Goal: Communication & Community: Answer question/provide support

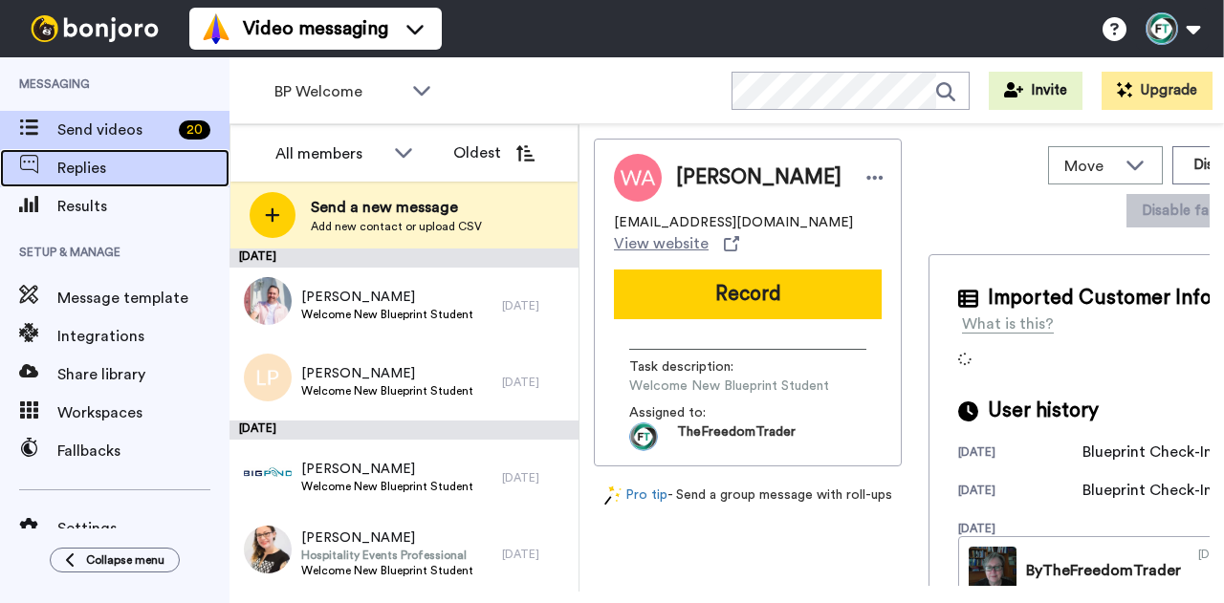
click at [153, 169] on span "Replies" at bounding box center [143, 168] width 172 height 23
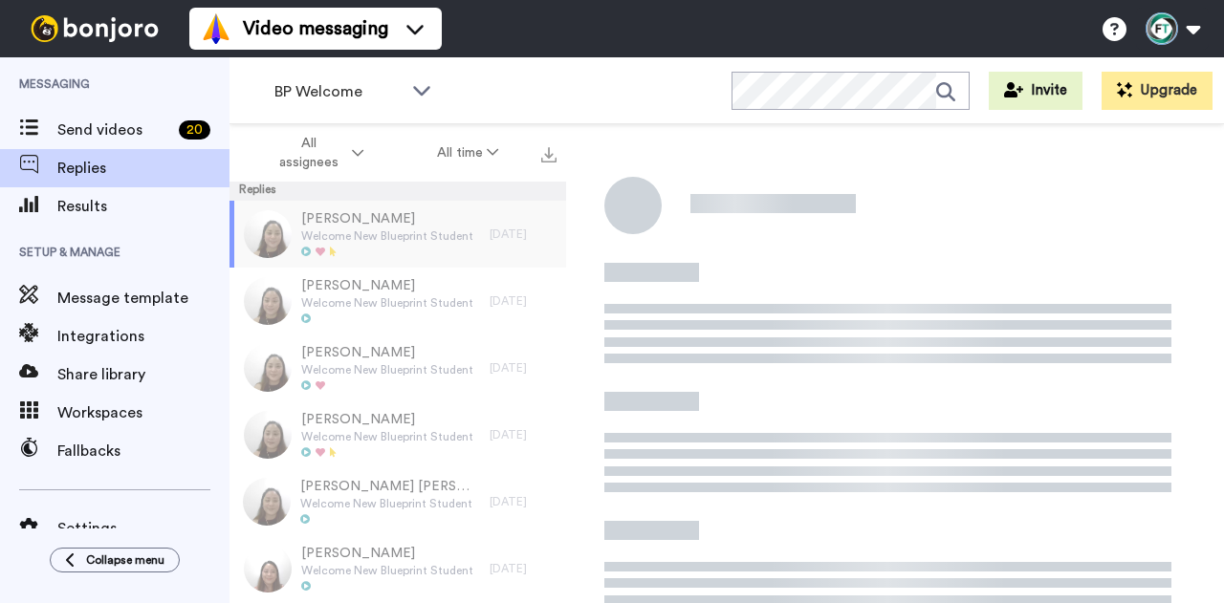
scroll to position [200, 0]
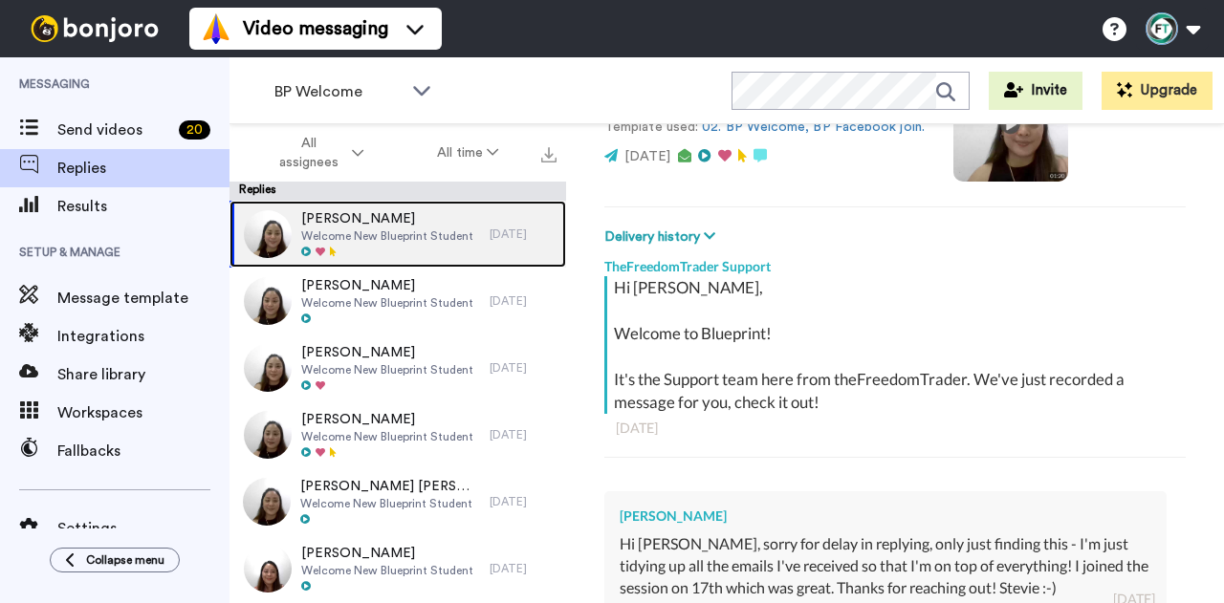
click at [450, 249] on div at bounding box center [387, 252] width 172 height 13
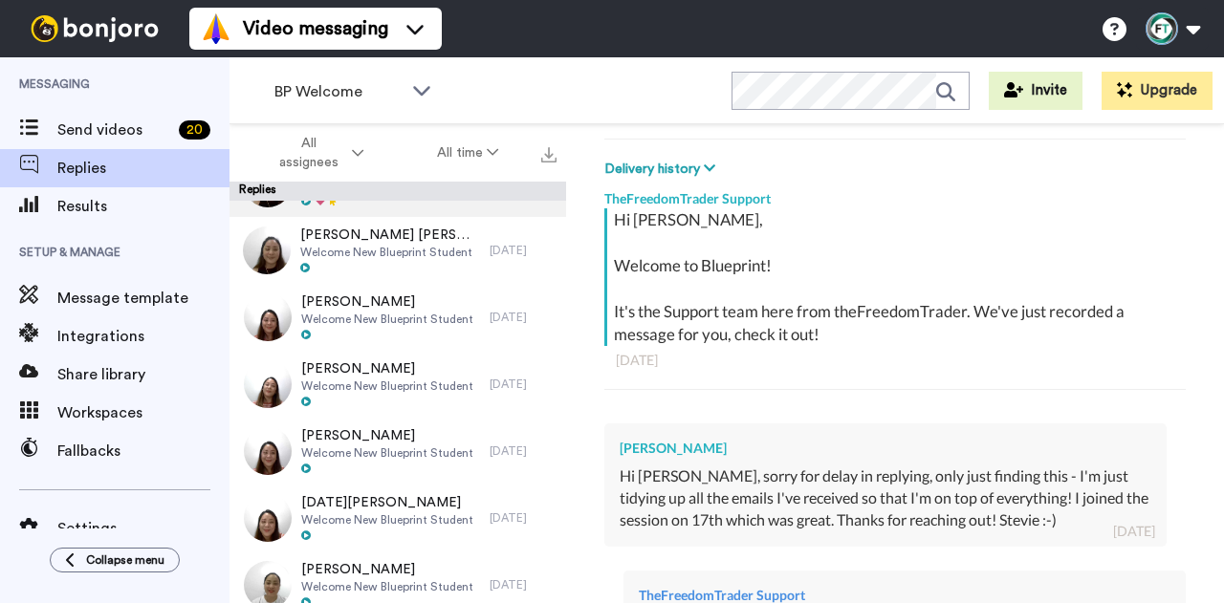
scroll to position [261, 0]
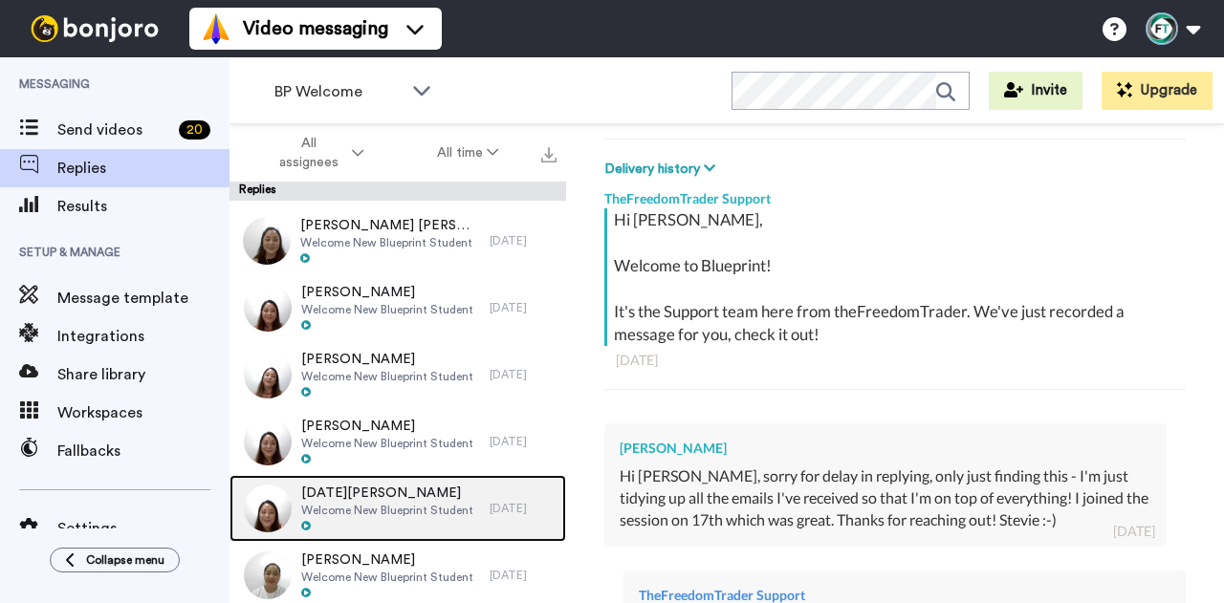
click at [407, 498] on span "Noel Doecke" at bounding box center [387, 493] width 172 height 19
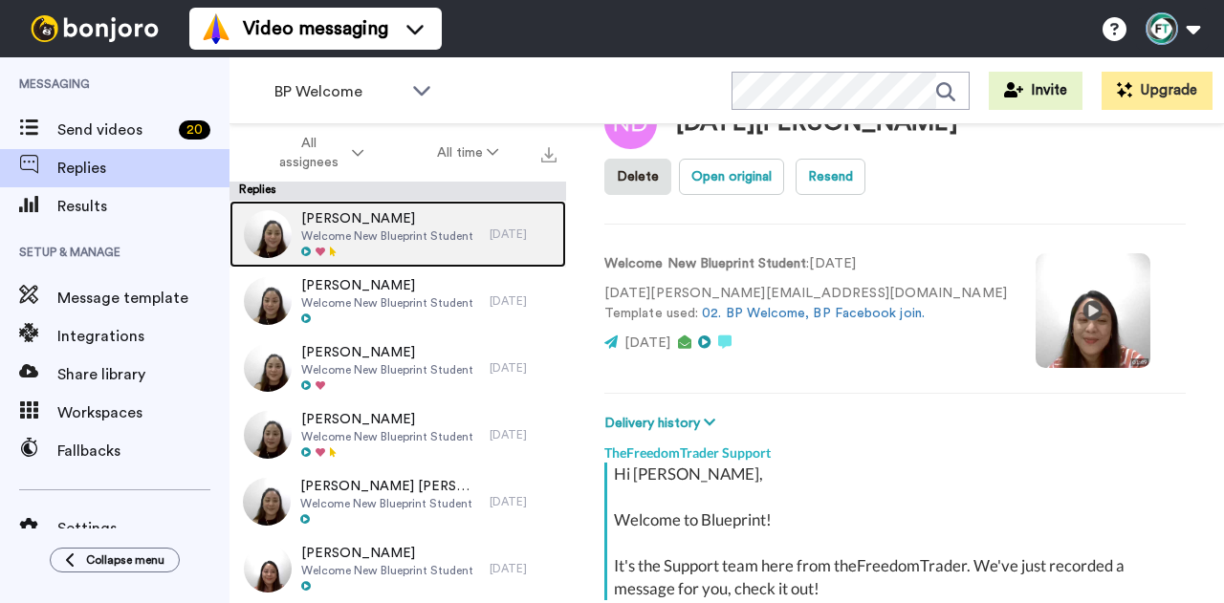
click at [485, 242] on div "Stevie Brown Welcome New Blueprint Student 1 day ago" at bounding box center [398, 234] width 337 height 67
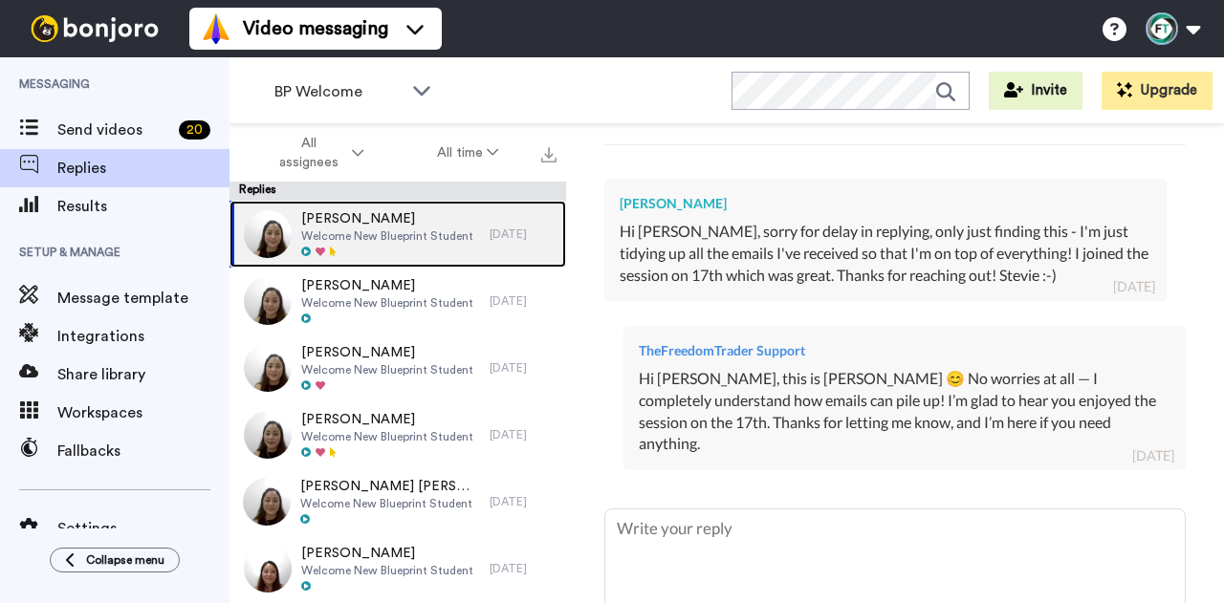
scroll to position [608, 0]
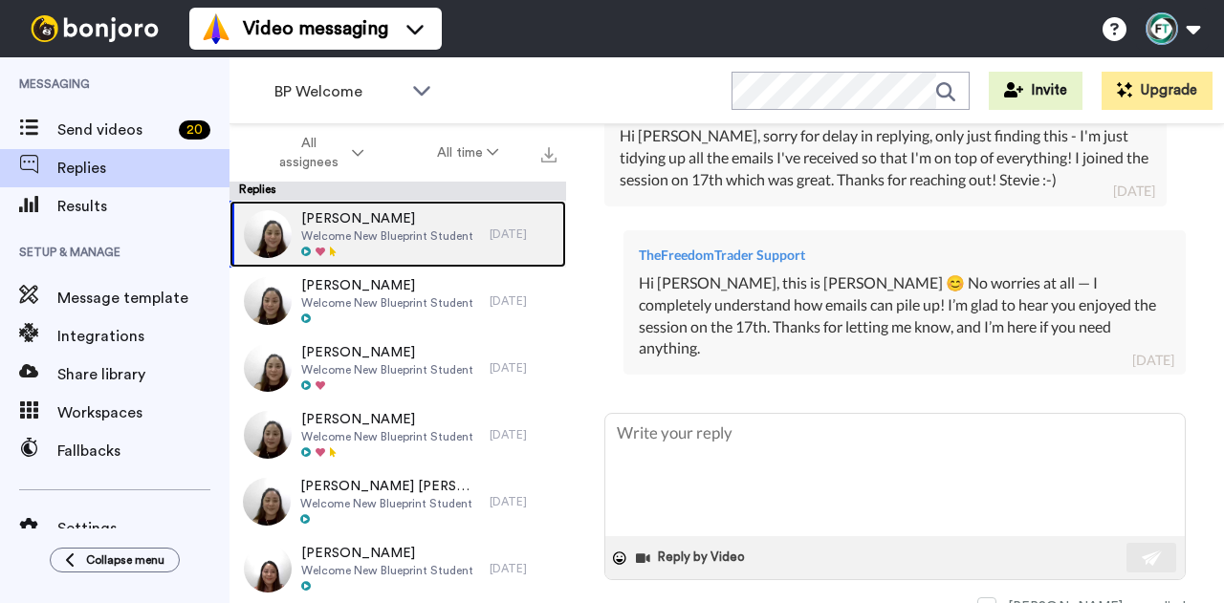
type textarea "x"
